Goal: Information Seeking & Learning: Check status

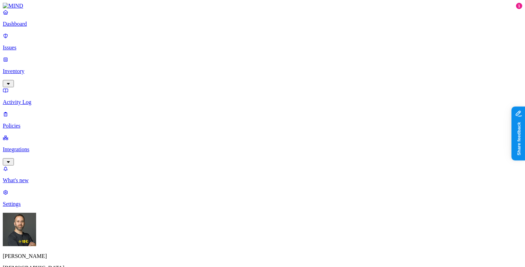
click at [66, 254] on html "Dashboard Issues Inventory Activity Log Policies Integrations What's new 1 Sett…" at bounding box center [262, 212] width 525 height 424
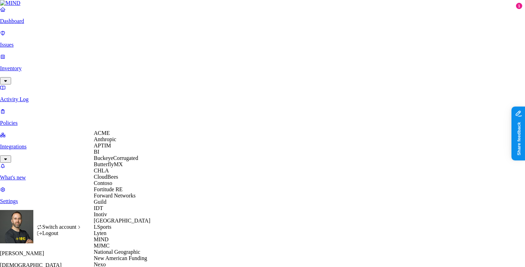
click at [115, 136] on div "ACME" at bounding box center [127, 133] width 67 height 6
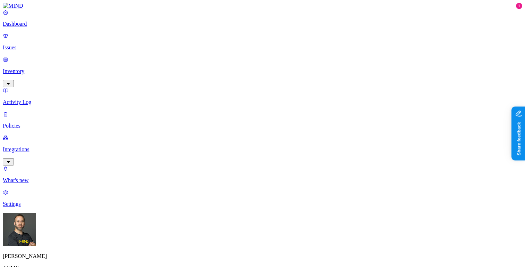
click at [51, 68] on p "Inventory" at bounding box center [262, 71] width 519 height 6
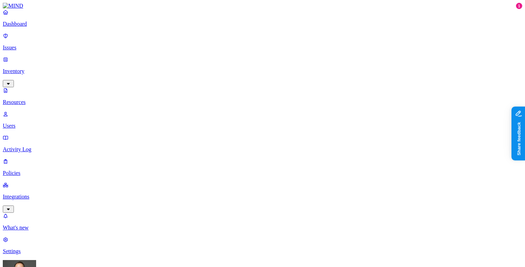
click at [41, 122] on p "Users" at bounding box center [262, 125] width 519 height 6
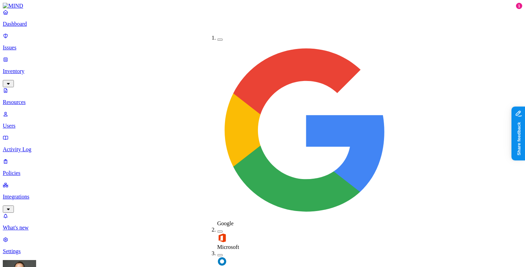
click at [217, 250] on div "Okta" at bounding box center [217, 262] width 0 height 24
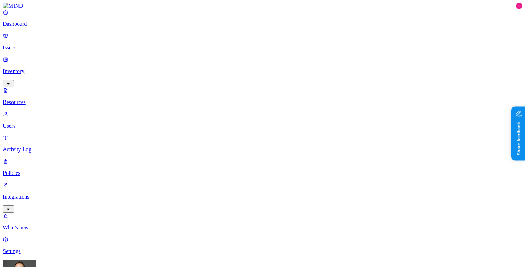
click at [41, 170] on p "Policies" at bounding box center [262, 173] width 519 height 6
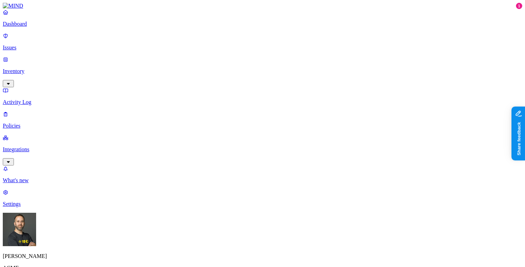
click at [233, 130] on label "Users" at bounding box center [226, 128] width 12 height 6
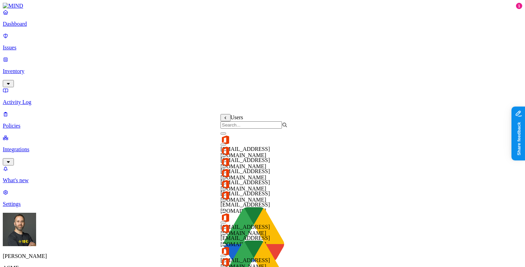
click at [238, 128] on input "search" at bounding box center [250, 124] width 61 height 7
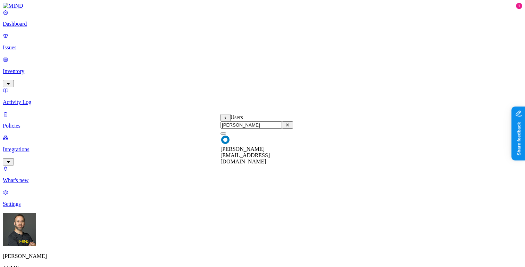
click at [246, 128] on input "tom" at bounding box center [250, 124] width 61 height 7
type input "tom"
click at [226, 121] on button at bounding box center [225, 117] width 10 height 7
click at [240, 153] on label "Departments" at bounding box center [234, 150] width 28 height 6
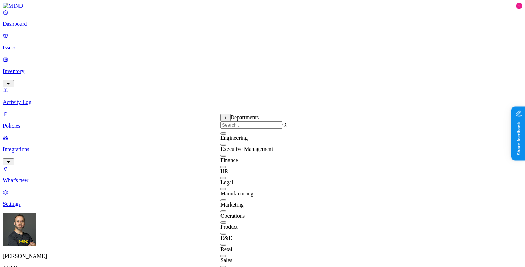
scroll to position [56, 0]
click at [226, 221] on button "button" at bounding box center [223, 222] width 6 height 2
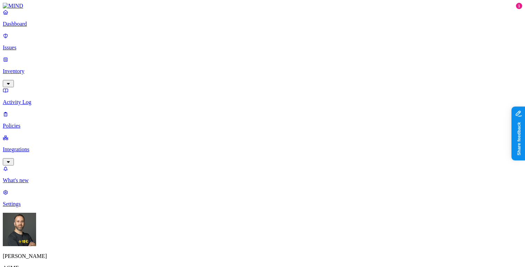
scroll to position [386, 0]
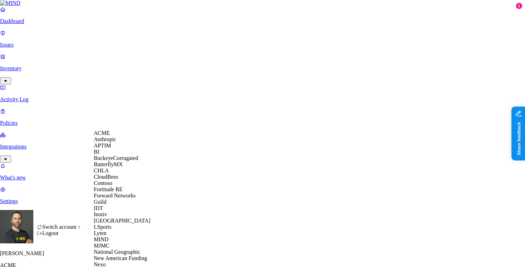
scroll to position [185, 0]
click at [122, 248] on div "National Geographic" at bounding box center [127, 251] width 67 height 6
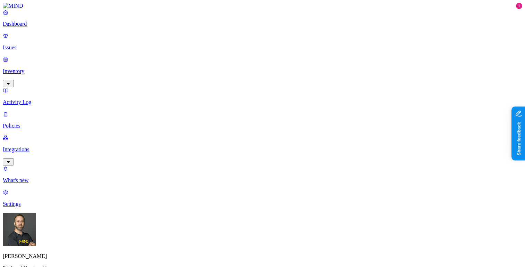
click at [34, 68] on p "Inventory" at bounding box center [262, 71] width 519 height 6
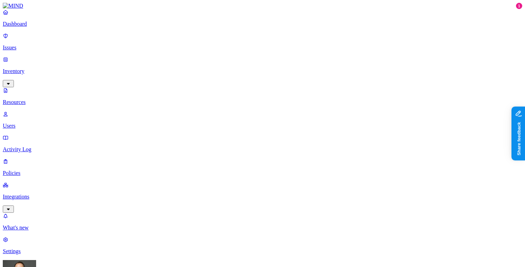
click at [34, 122] on p "Users" at bounding box center [262, 125] width 519 height 6
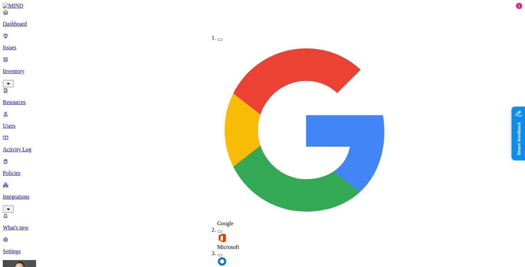
click at [217, 254] on button "button" at bounding box center [220, 255] width 6 height 2
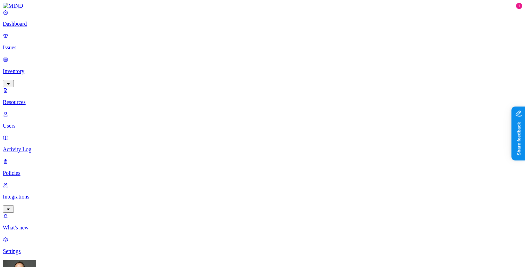
click at [30, 193] on p "Integrations" at bounding box center [262, 196] width 519 height 6
click at [42, 27] on p "Dashboard" at bounding box center [262, 24] width 519 height 6
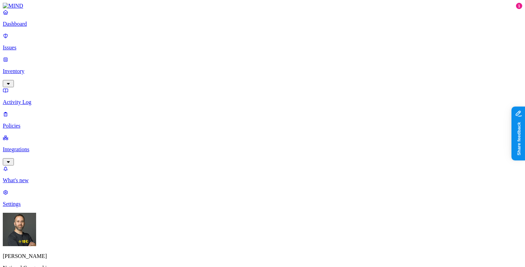
click at [43, 122] on p "Policies" at bounding box center [262, 125] width 519 height 6
click at [43, 56] on link "Inventory" at bounding box center [262, 71] width 519 height 30
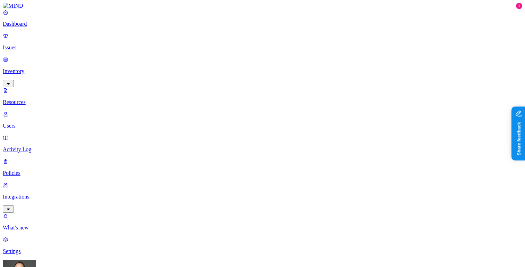
click at [40, 122] on p "Users" at bounding box center [262, 125] width 519 height 6
click at [314, 48] on span "Flagged users" at bounding box center [318, 53] width 18 height 12
click at [31, 48] on link "Issues" at bounding box center [262, 42] width 519 height 18
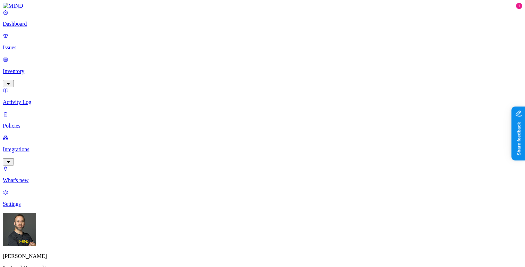
click at [37, 27] on link "Dashboard" at bounding box center [262, 18] width 519 height 18
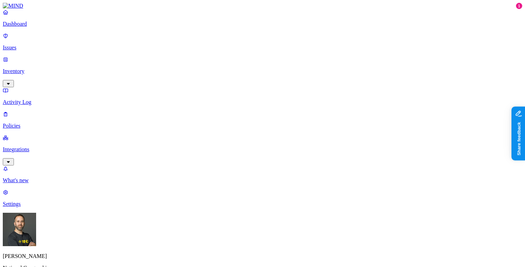
click at [37, 27] on p "Dashboard" at bounding box center [262, 24] width 519 height 6
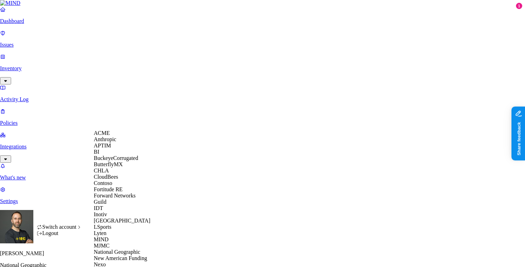
scroll to position [52, 0]
click at [109, 174] on span "CloudBees" at bounding box center [106, 177] width 24 height 6
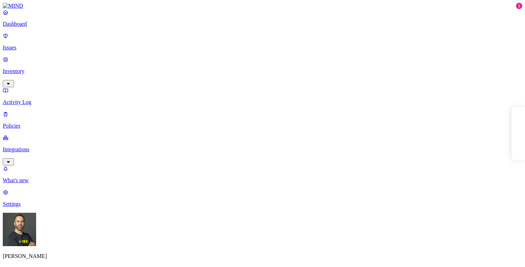
click at [46, 146] on p "Integrations" at bounding box center [262, 149] width 519 height 6
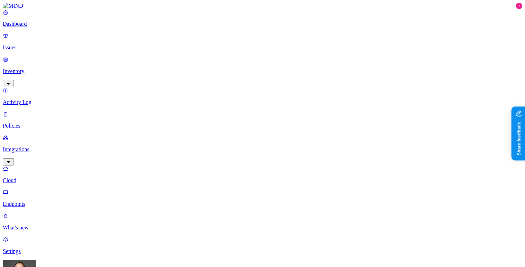
click at [35, 201] on p "Endpoints" at bounding box center [262, 204] width 519 height 6
click at [65, 256] on html "Dashboard Issues Inventory Activity Log Policies Integrations Cloud Endpoints W…" at bounding box center [262, 248] width 525 height 497
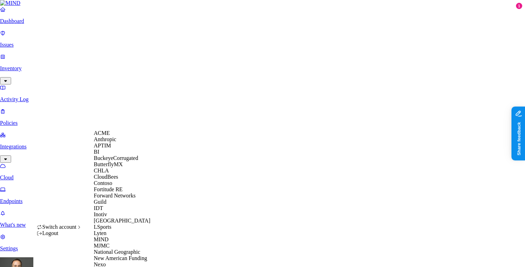
scroll to position [307, 0]
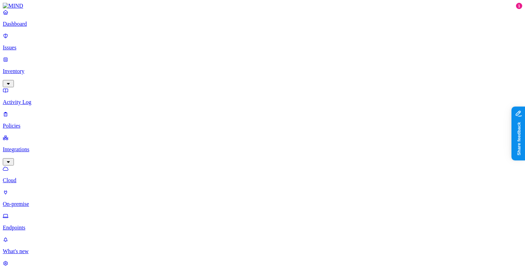
scroll to position [217, 0]
type input "mac.local"
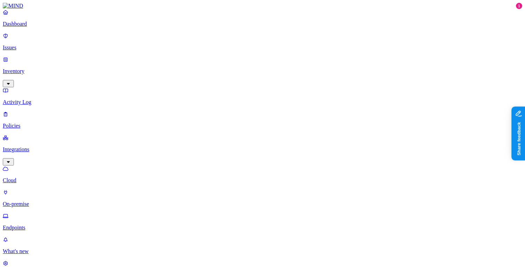
scroll to position [217, 0]
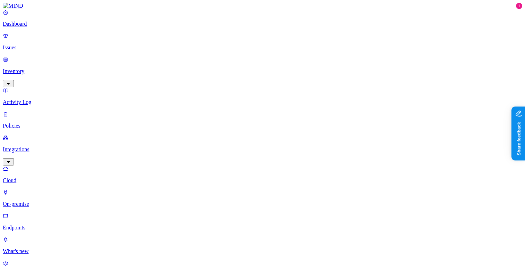
scroll to position [217, 0]
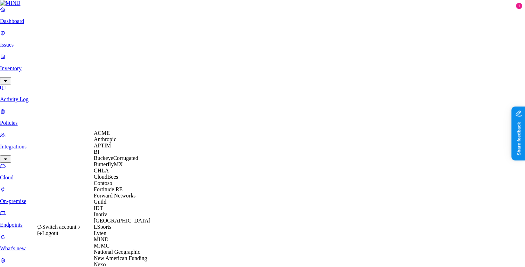
scroll to position [307, 0]
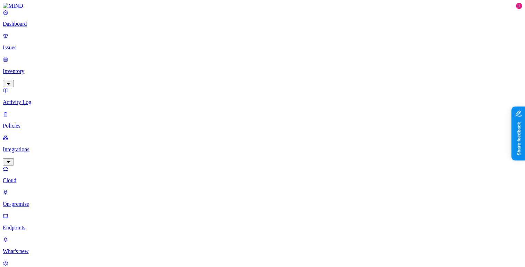
click at [203, 57] on button "button" at bounding box center [206, 58] width 6 height 2
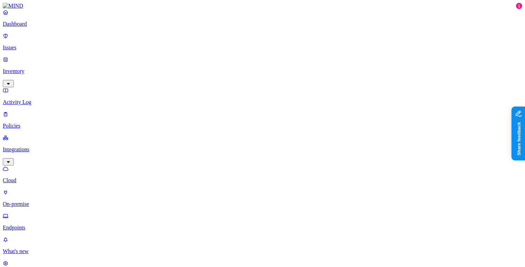
click at [286, 91] on div "More than 30 days" at bounding box center [286, 103] width 0 height 25
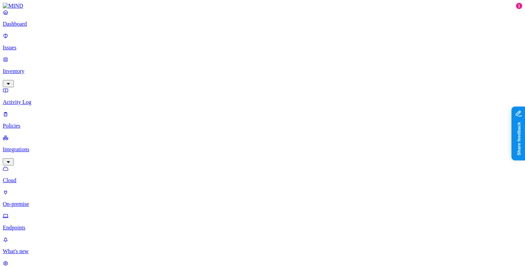
click at [47, 27] on p "Dashboard" at bounding box center [262, 24] width 519 height 6
